Goal: Task Accomplishment & Management: Complete application form

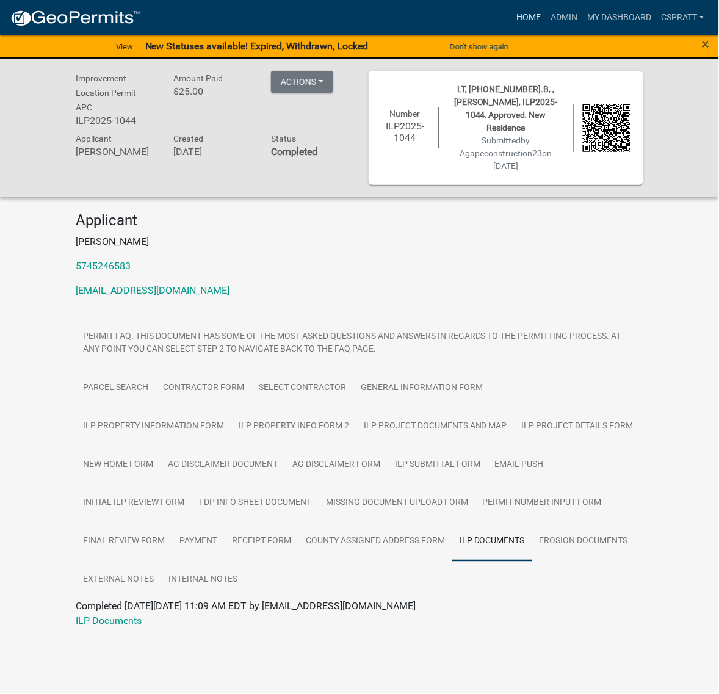
click at [511, 21] on link "Home" at bounding box center [528, 17] width 34 height 23
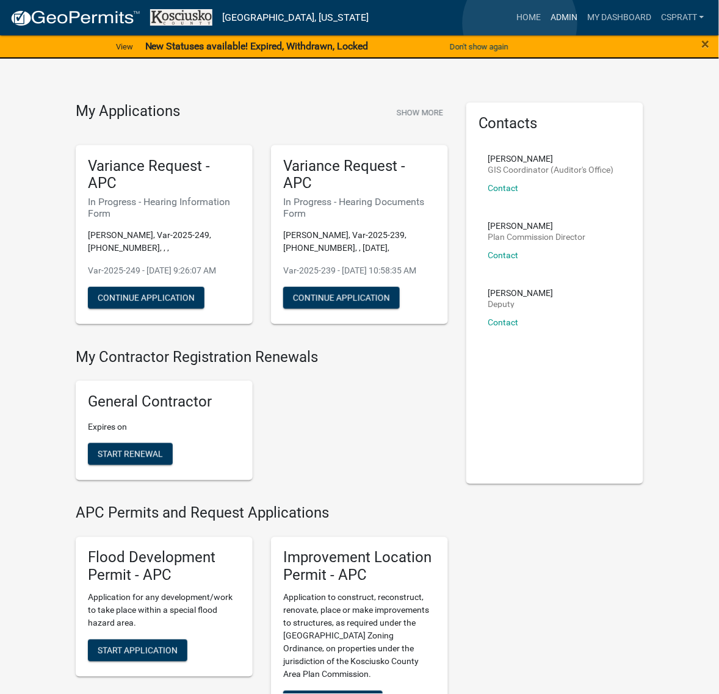
click at [546, 23] on link "Admin" at bounding box center [564, 17] width 37 height 23
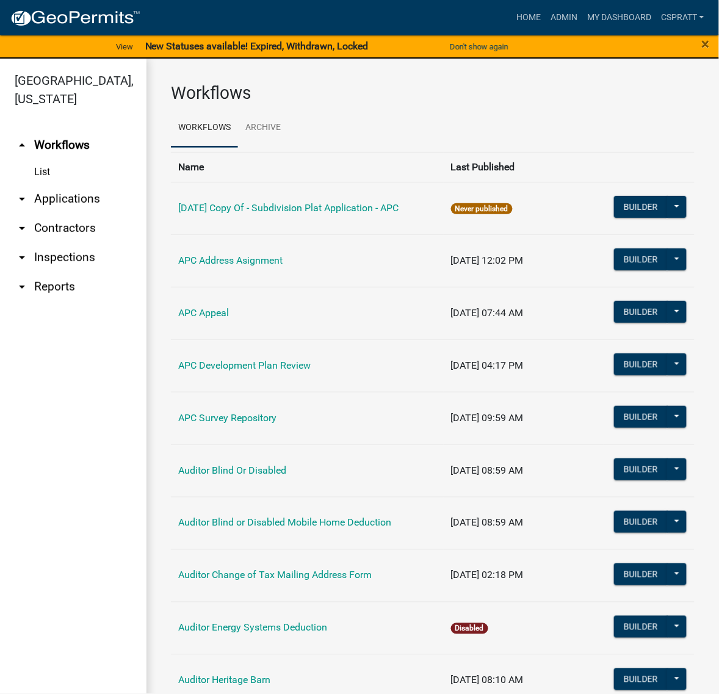
click at [81, 214] on link "arrow_drop_down Applications" at bounding box center [73, 198] width 146 height 29
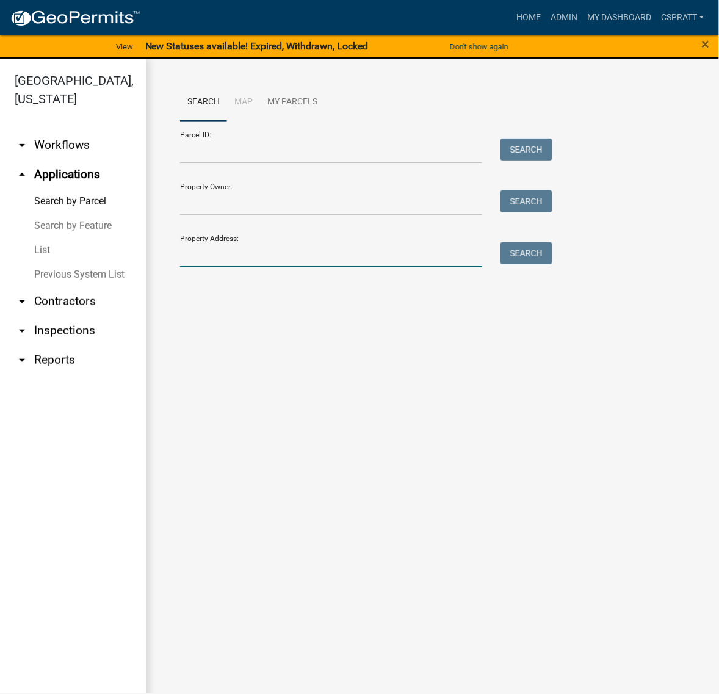
click at [217, 267] on input "Property Address:" at bounding box center [331, 254] width 302 height 25
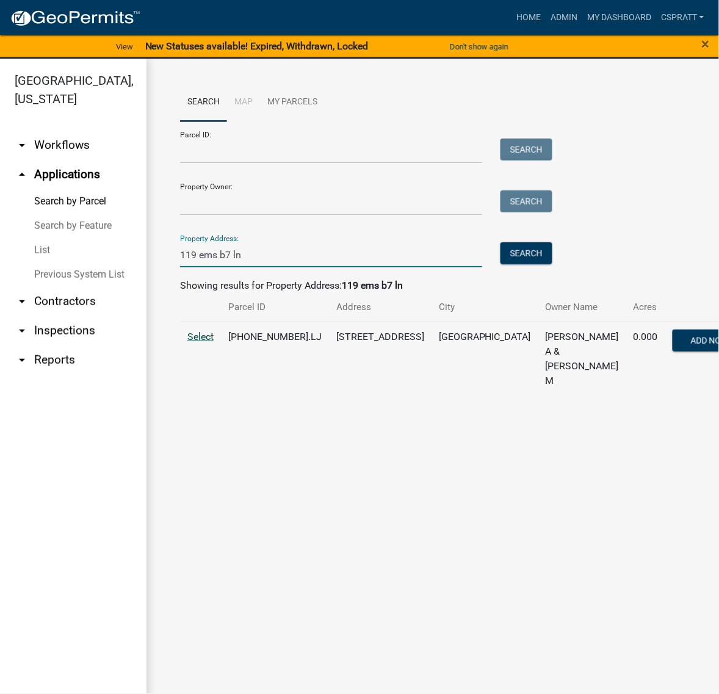
type input "119 ems b7 ln"
click at [214, 342] on span "Select" at bounding box center [200, 337] width 26 height 12
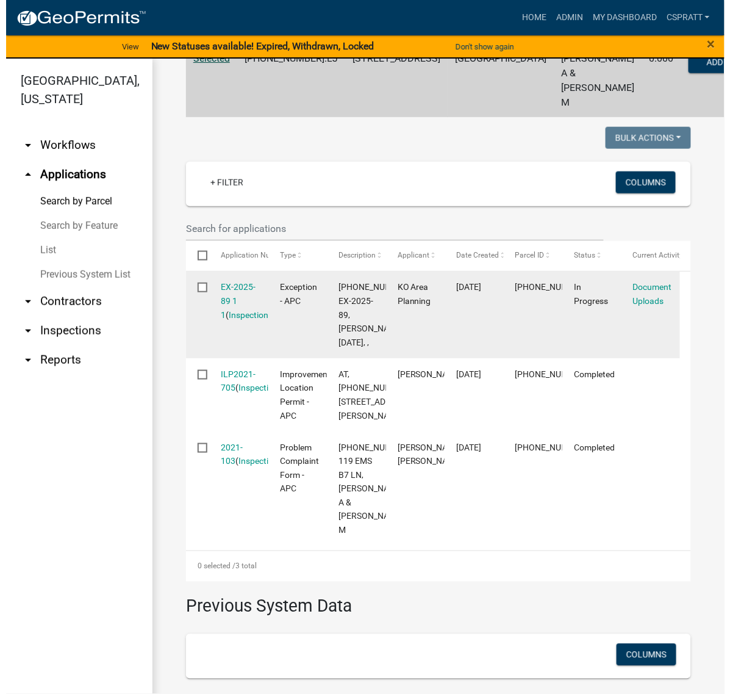
scroll to position [305, 0]
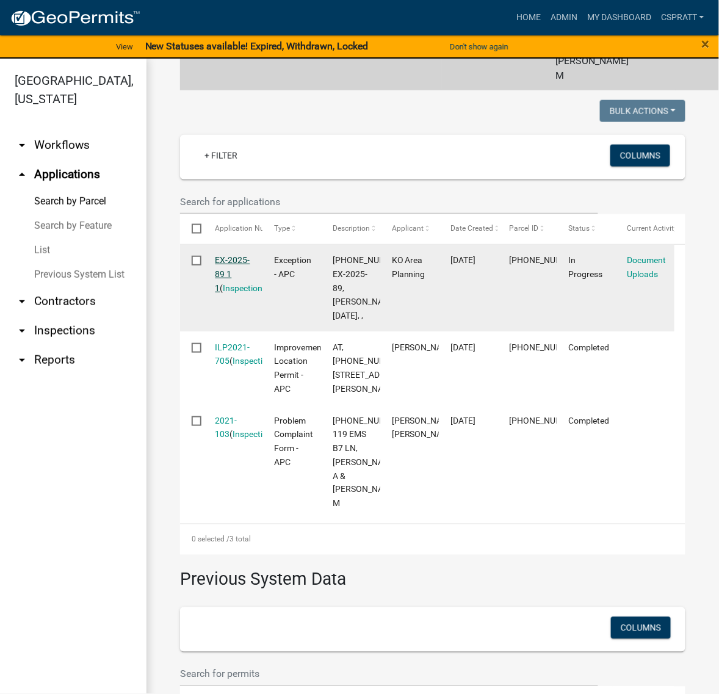
click at [239, 293] on link "EX-2025-89 1 1" at bounding box center [232, 274] width 35 height 38
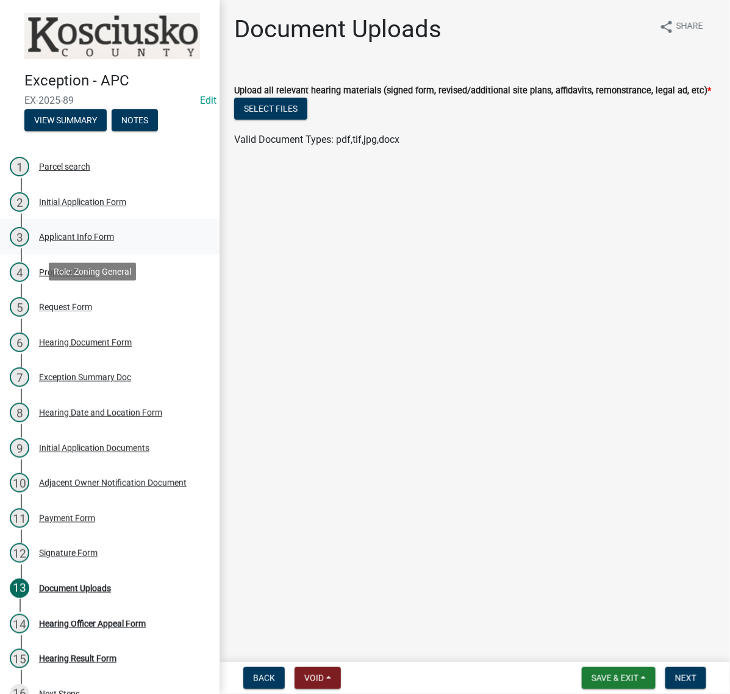
click at [113, 241] on div "Applicant Info Form" at bounding box center [76, 236] width 75 height 9
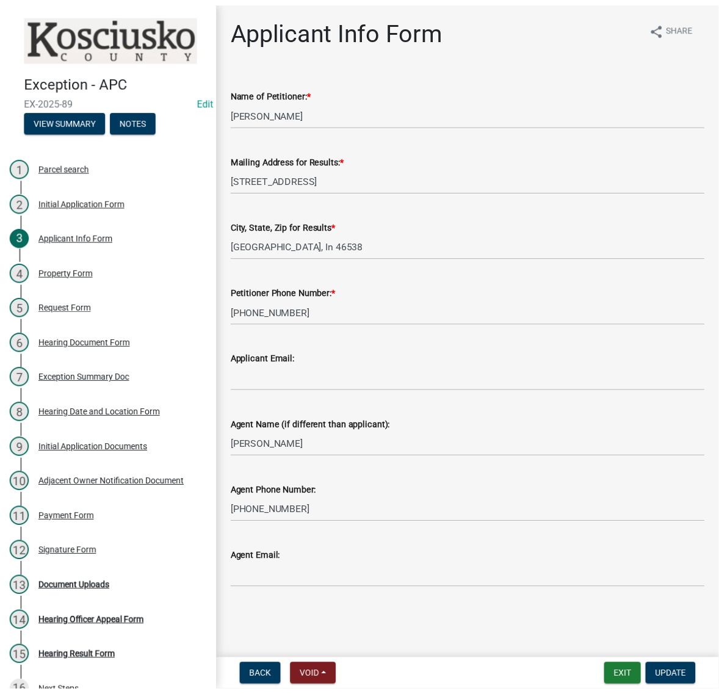
scroll to position [76, 0]
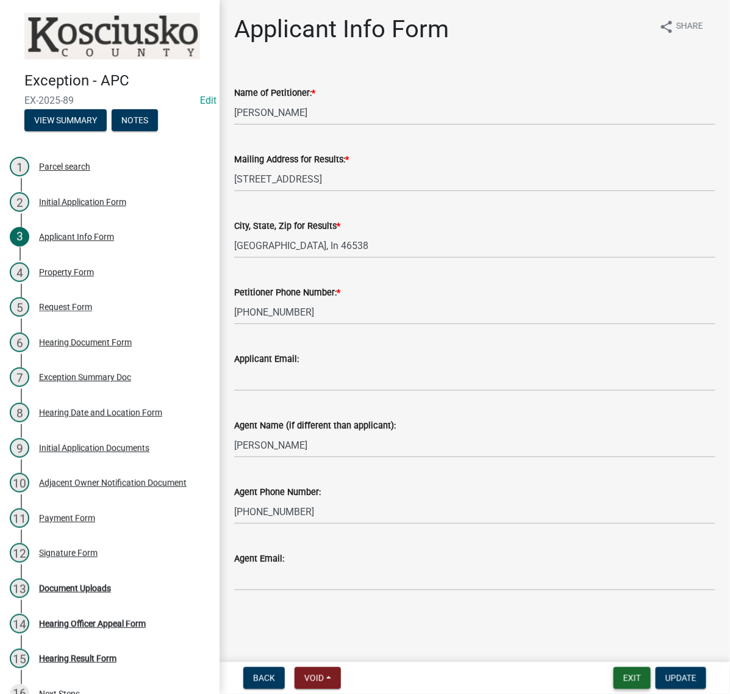
click at [614, 673] on button "Exit" at bounding box center [632, 678] width 37 height 22
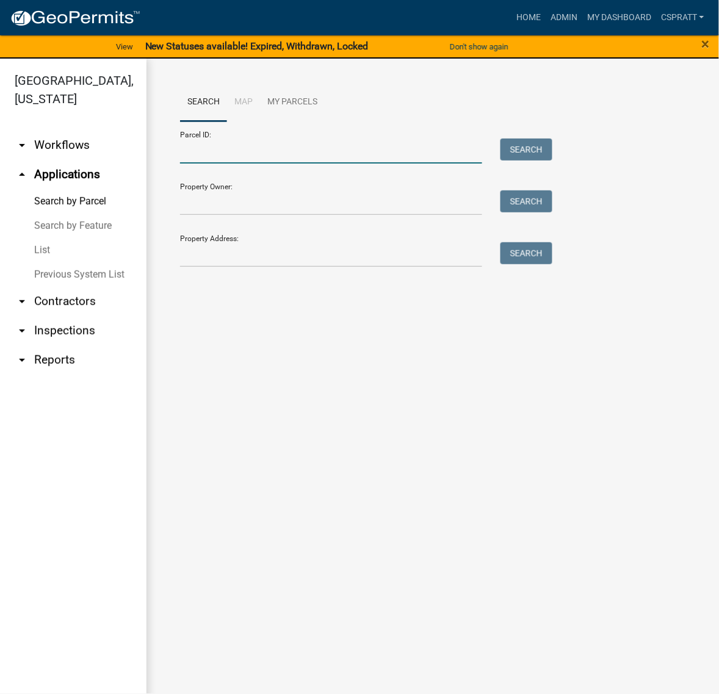
click at [270, 164] on input "Parcel ID:" at bounding box center [331, 151] width 302 height 25
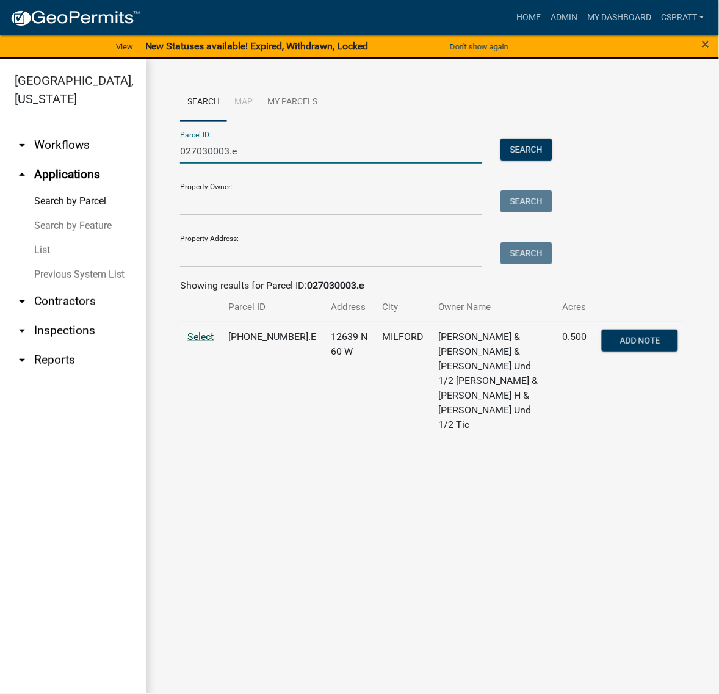
type input "027030003.e"
click at [212, 342] on span "Select" at bounding box center [200, 337] width 26 height 12
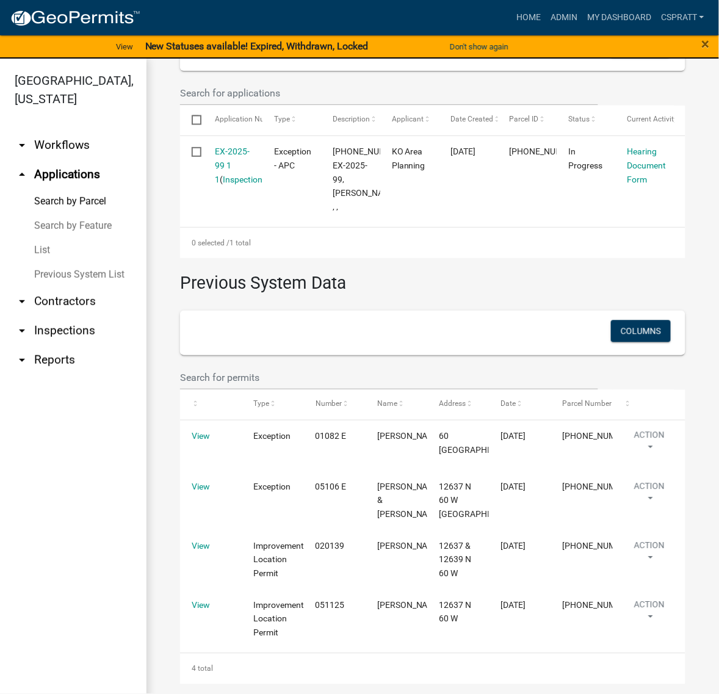
scroll to position [687, 0]
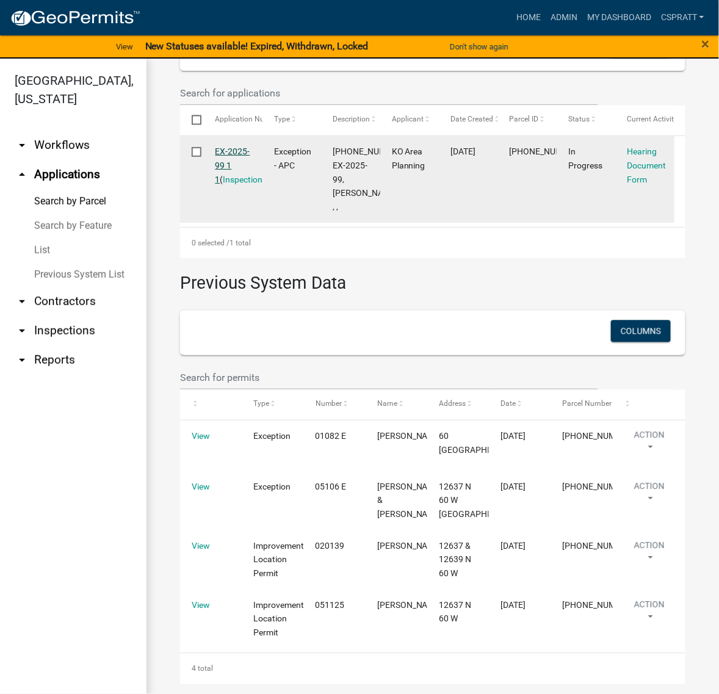
click at [240, 153] on link "EX-2025-99 1 1" at bounding box center [232, 165] width 35 height 38
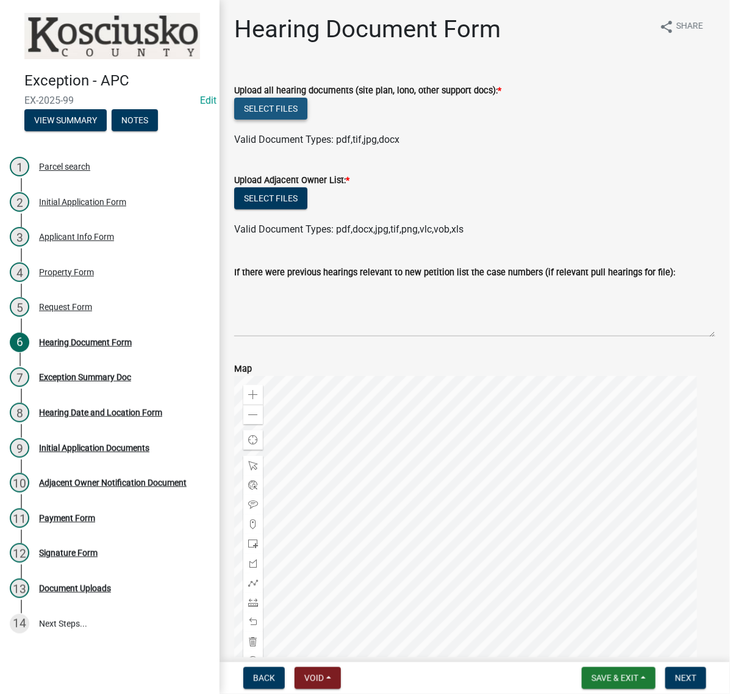
click at [308, 120] on button "Select files" at bounding box center [270, 109] width 73 height 22
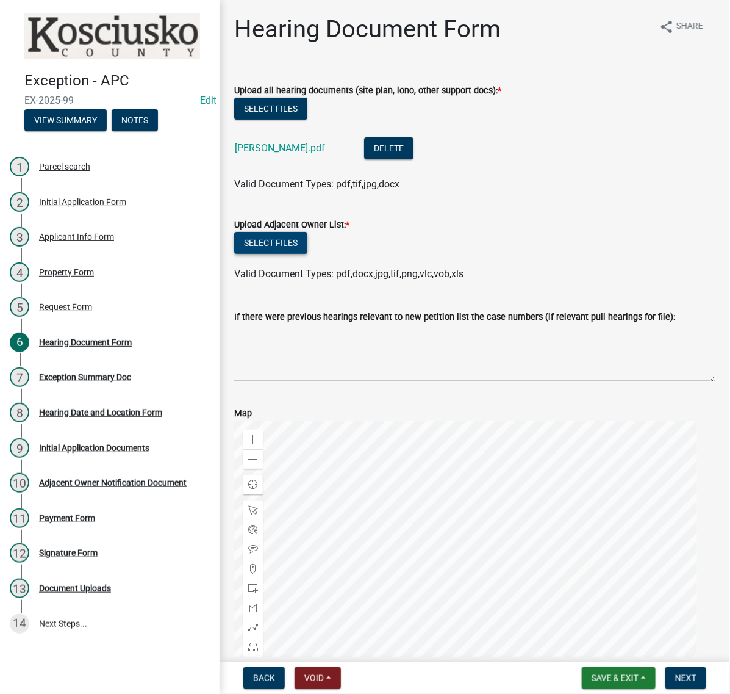
click at [306, 254] on button "Select files" at bounding box center [270, 243] width 73 height 22
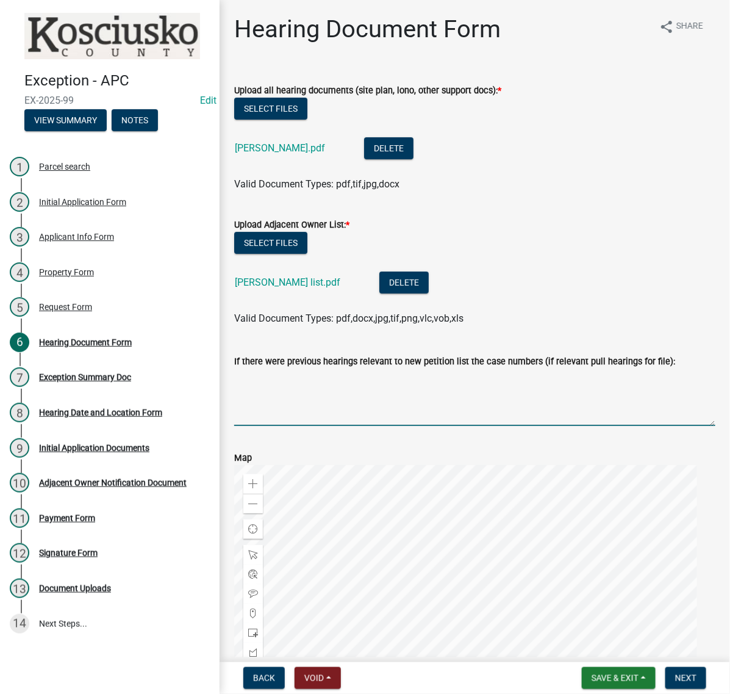
click at [269, 426] on textarea "If there were previous hearings relevant to new petition list the case numbers …" at bounding box center [474, 397] width 481 height 57
type textarea "05106E & 01082E"
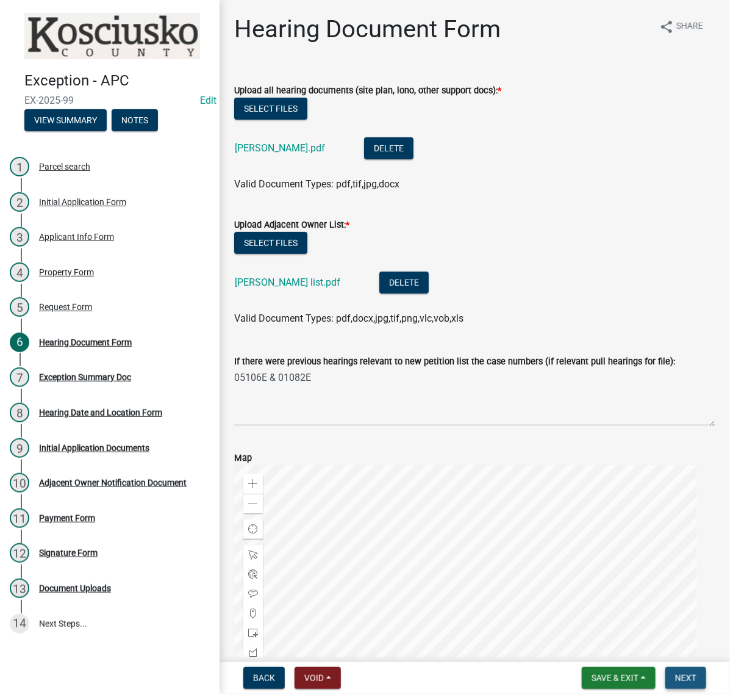
click at [676, 673] on span "Next" at bounding box center [686, 678] width 21 height 10
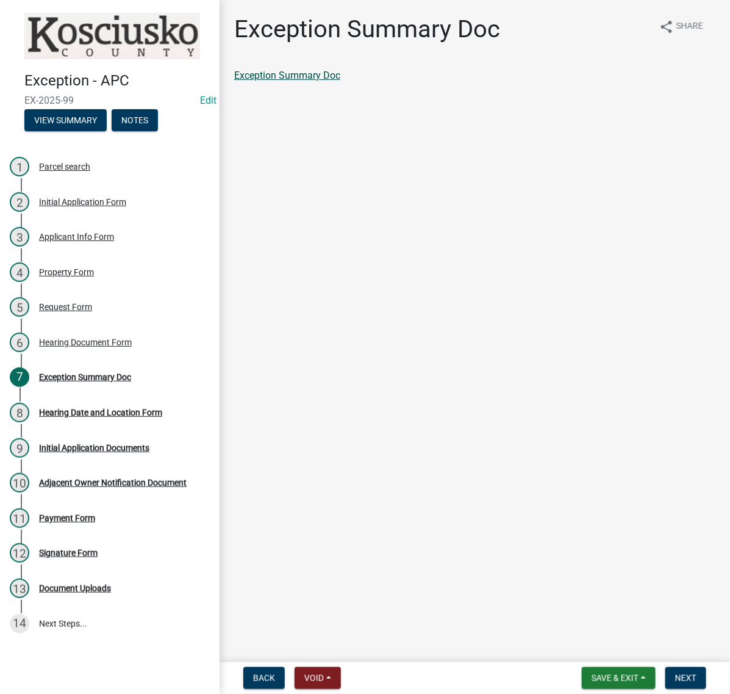
click at [341, 81] on link "Exception Summary Doc" at bounding box center [287, 76] width 106 height 12
click at [685, 679] on span "Next" at bounding box center [686, 678] width 21 height 10
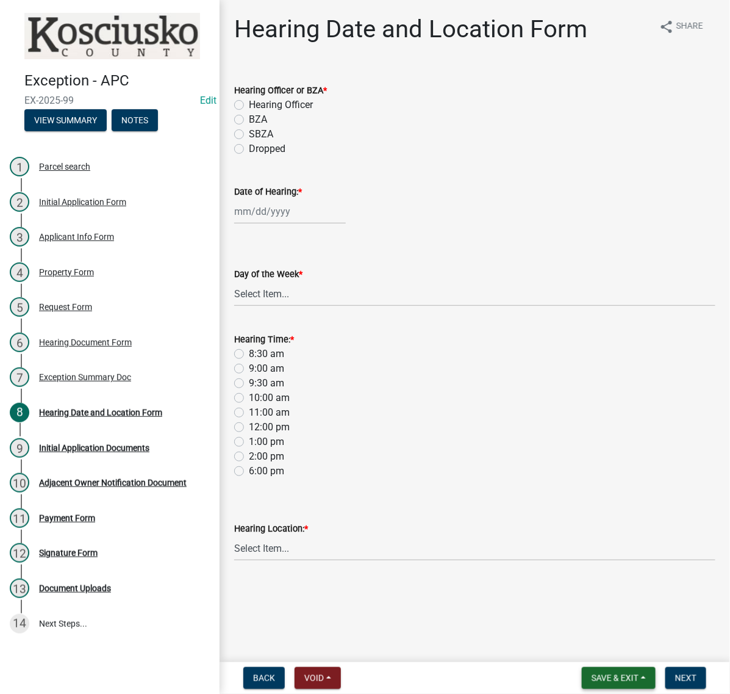
click at [609, 673] on span "Save & Exit" at bounding box center [615, 678] width 47 height 10
click at [589, 629] on button "Save & Exit" at bounding box center [607, 640] width 98 height 29
